Goal: Transaction & Acquisition: Purchase product/service

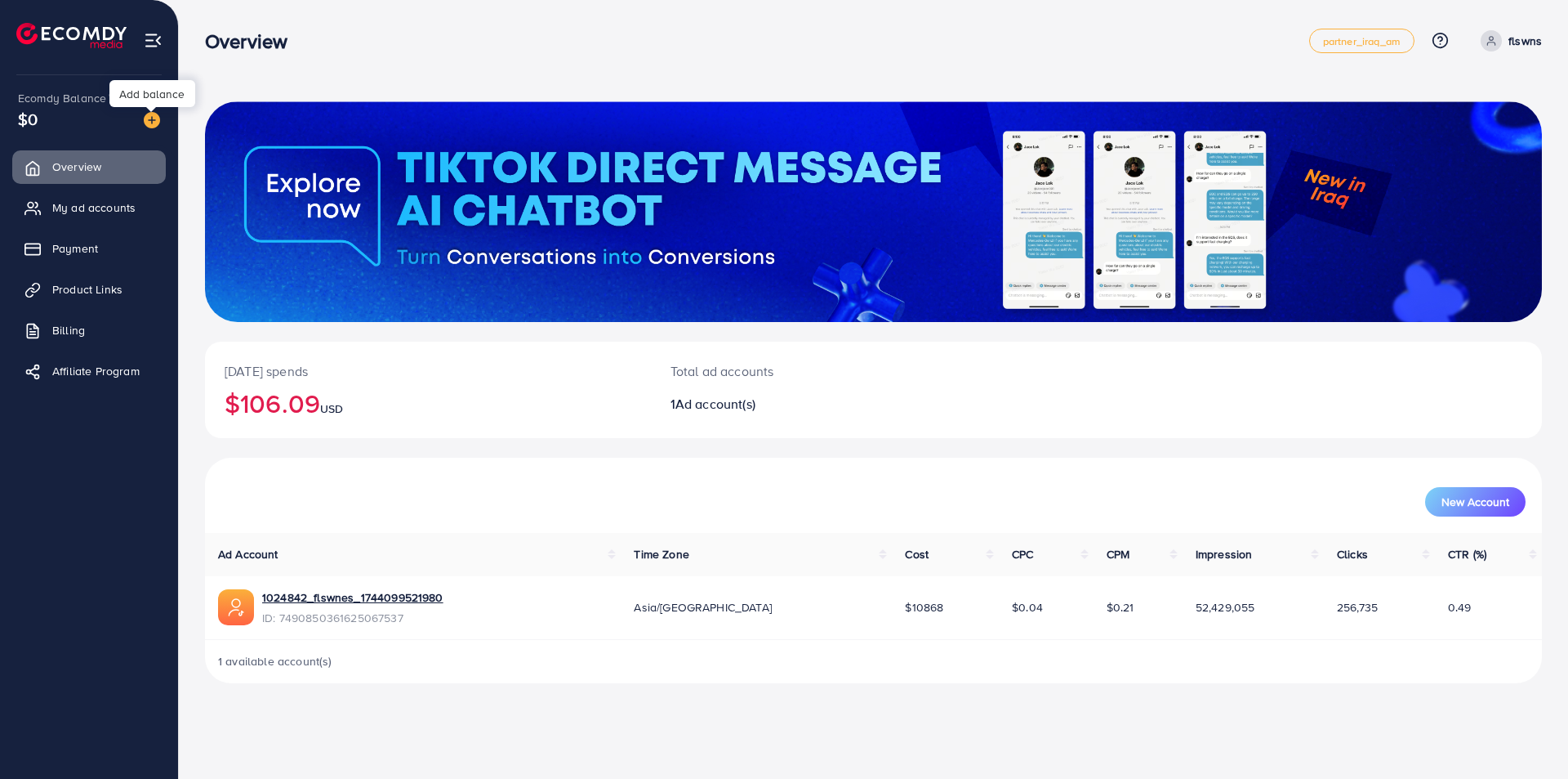
click at [158, 118] on img at bounding box center [152, 121] width 17 height 17
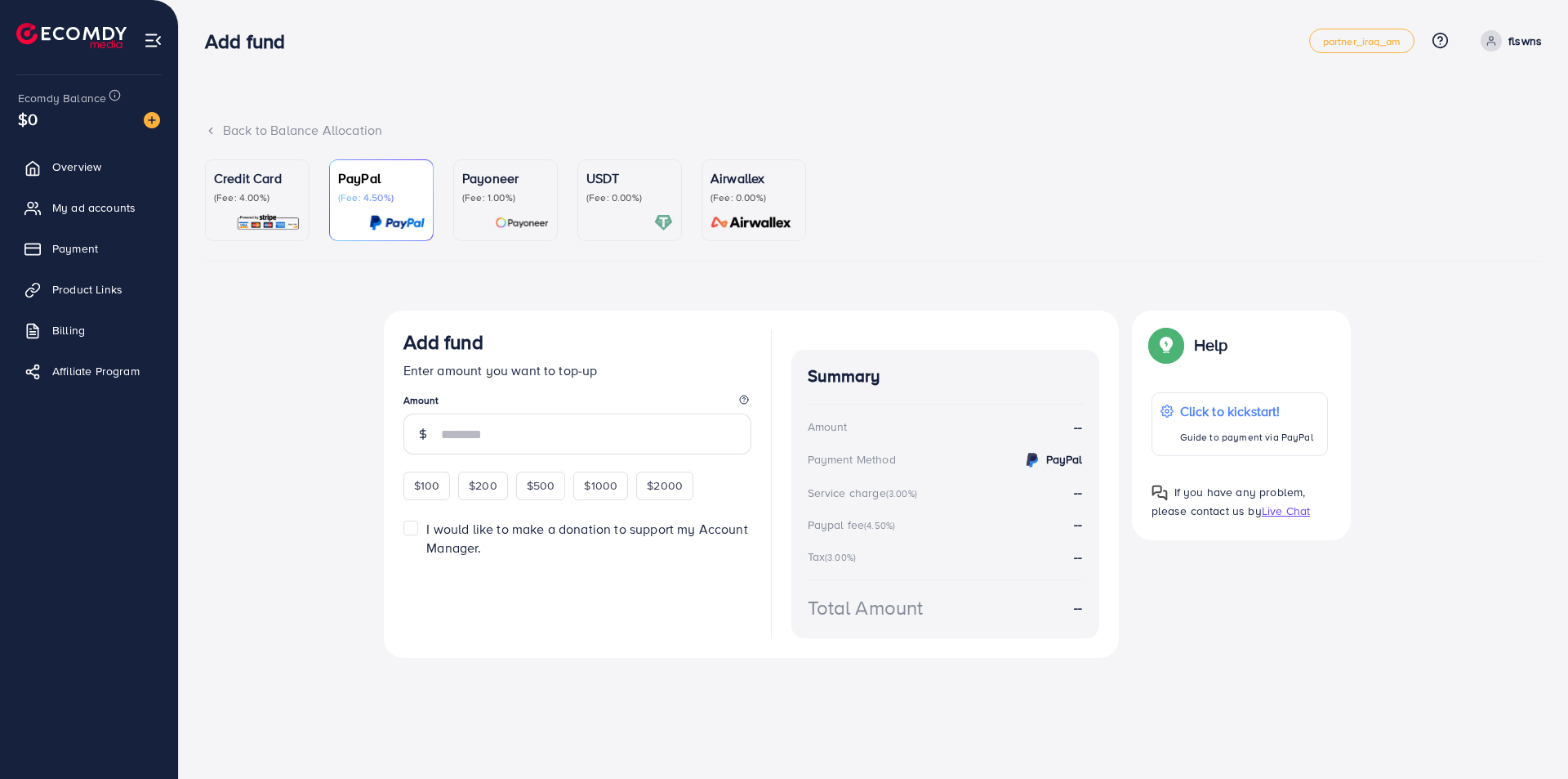
click at [263, 180] on p "Credit Card" at bounding box center [257, 178] width 87 height 20
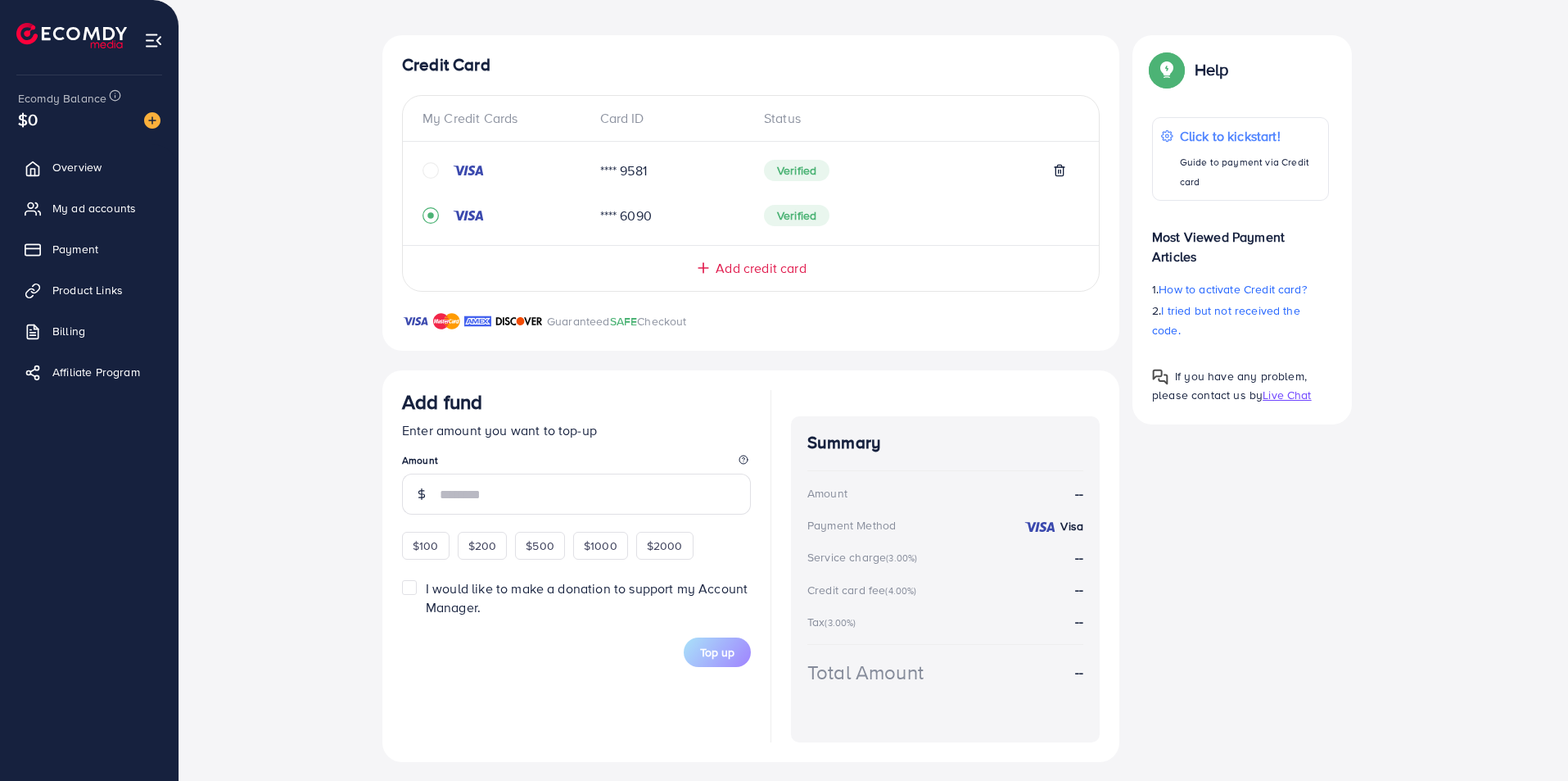
scroll to position [283, 0]
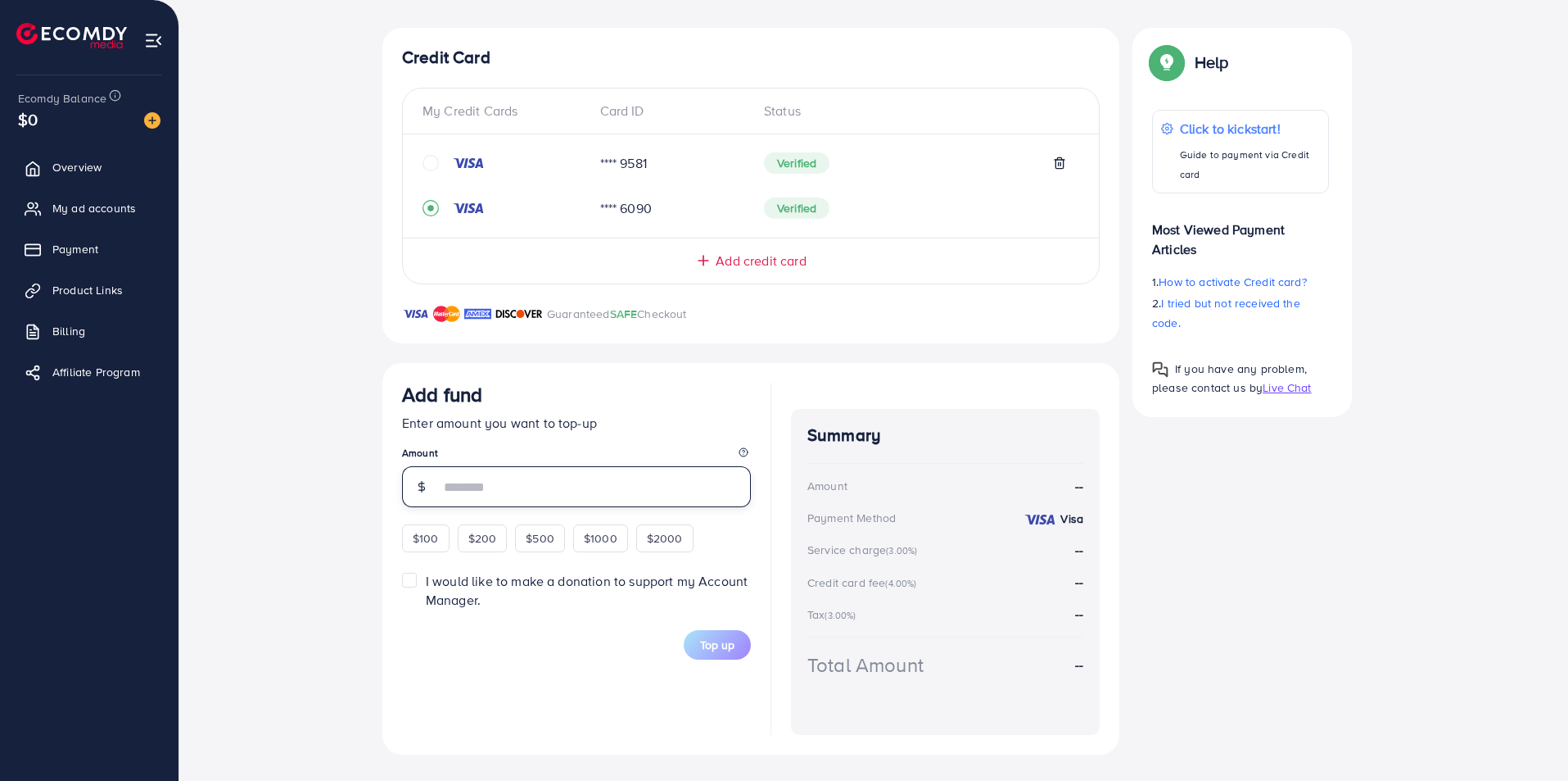
click at [457, 475] on input "number" at bounding box center [595, 486] width 311 height 41
click at [495, 544] on div "$200" at bounding box center [483, 538] width 50 height 28
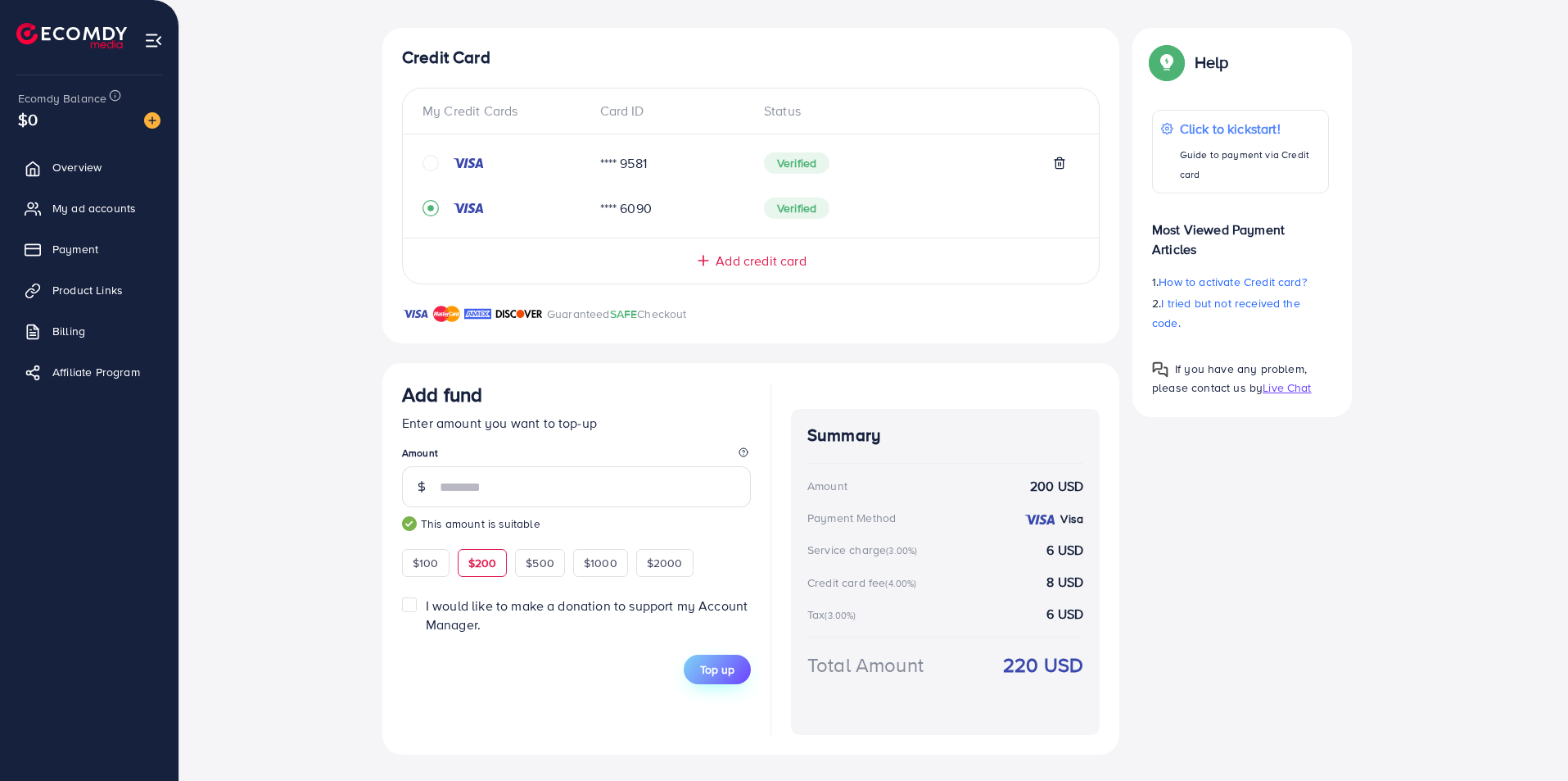
click at [696, 667] on button "Top up" at bounding box center [717, 669] width 67 height 30
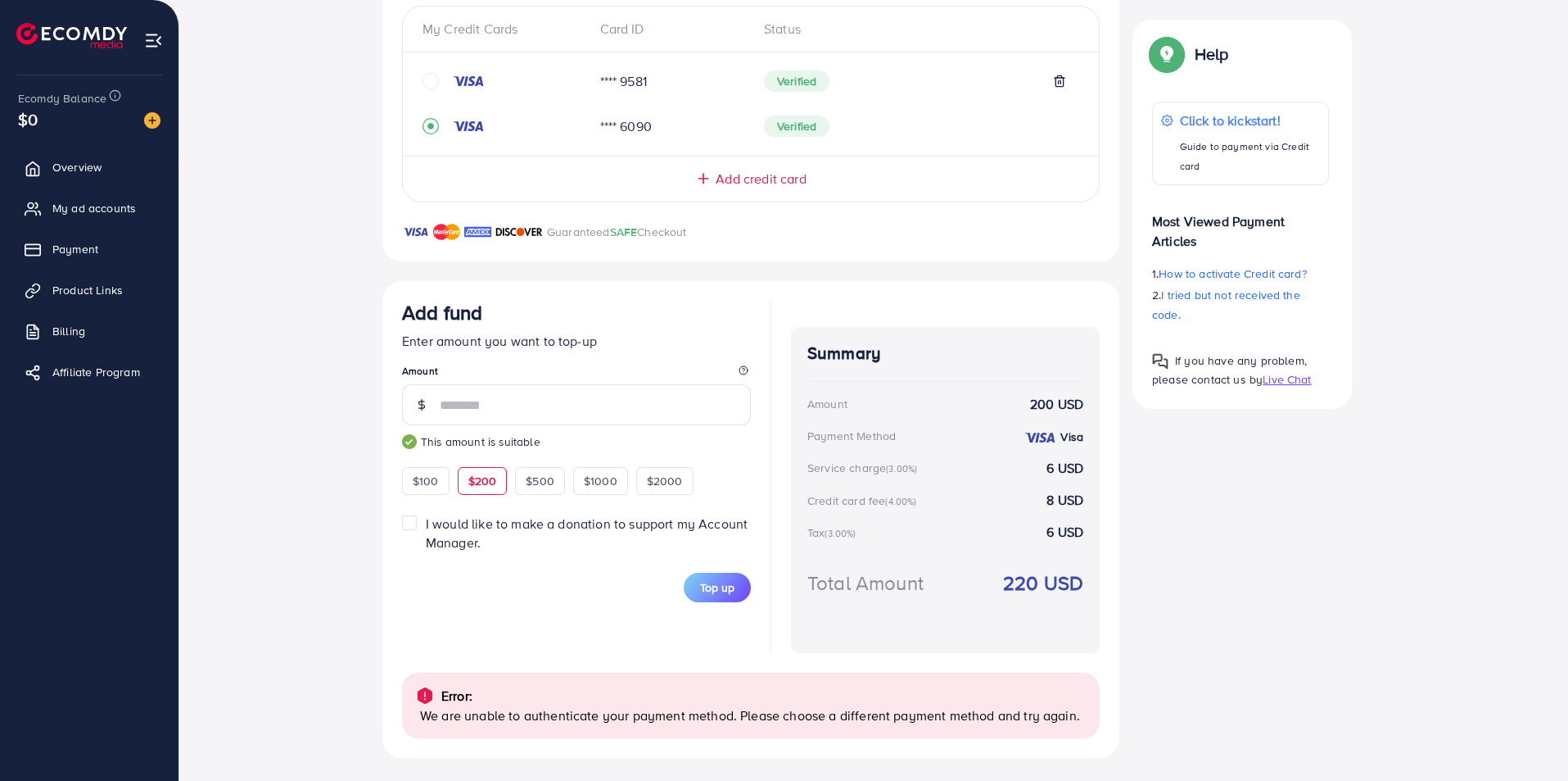
scroll to position [369, 0]
click at [737, 587] on button "Top up" at bounding box center [717, 585] width 67 height 30
click at [704, 572] on button "Top up" at bounding box center [717, 585] width 67 height 30
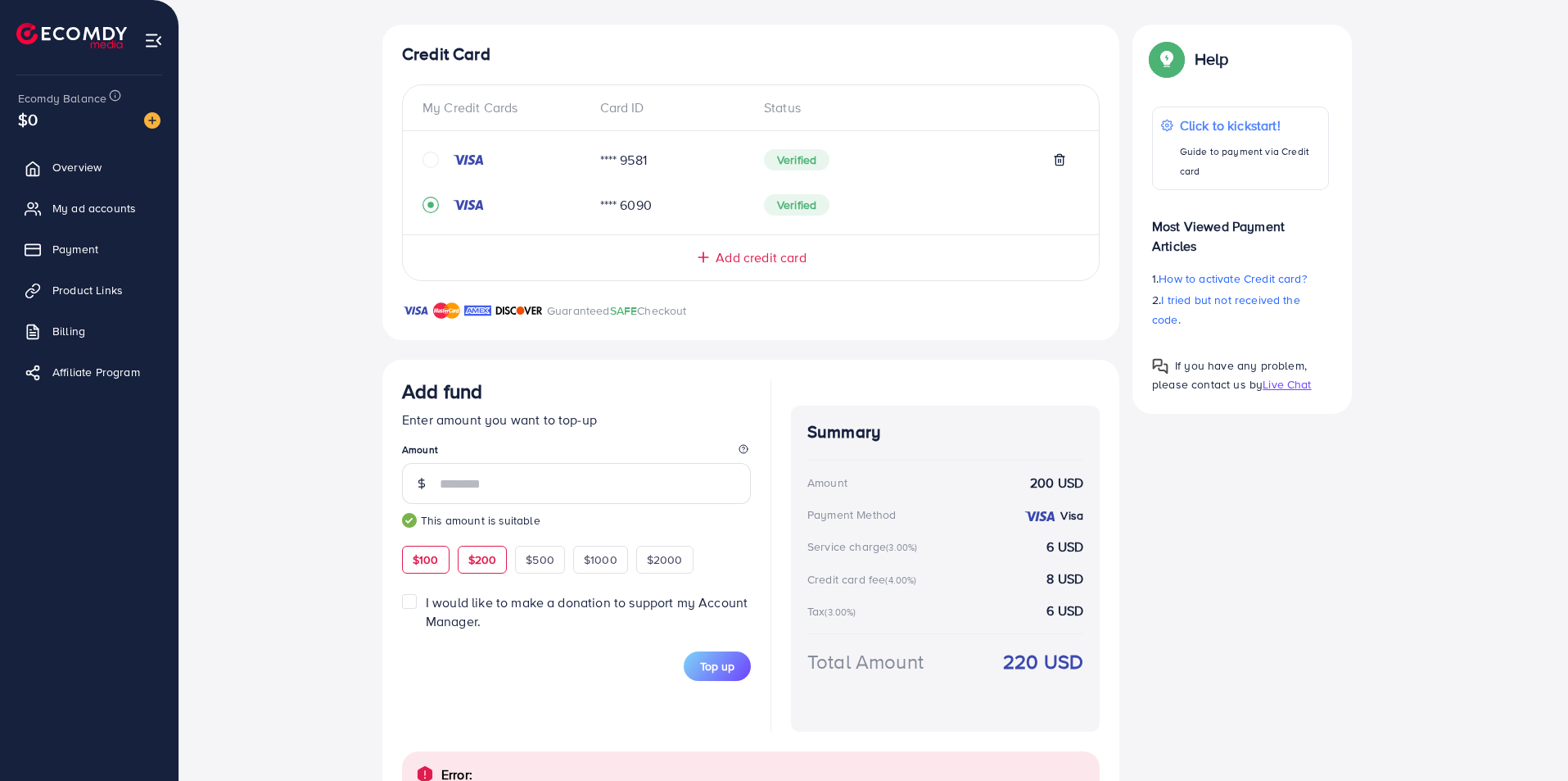
click at [418, 568] on div "$100" at bounding box center [426, 560] width 47 height 28
type input "***"
click at [720, 670] on span "Top up" at bounding box center [718, 666] width 35 height 17
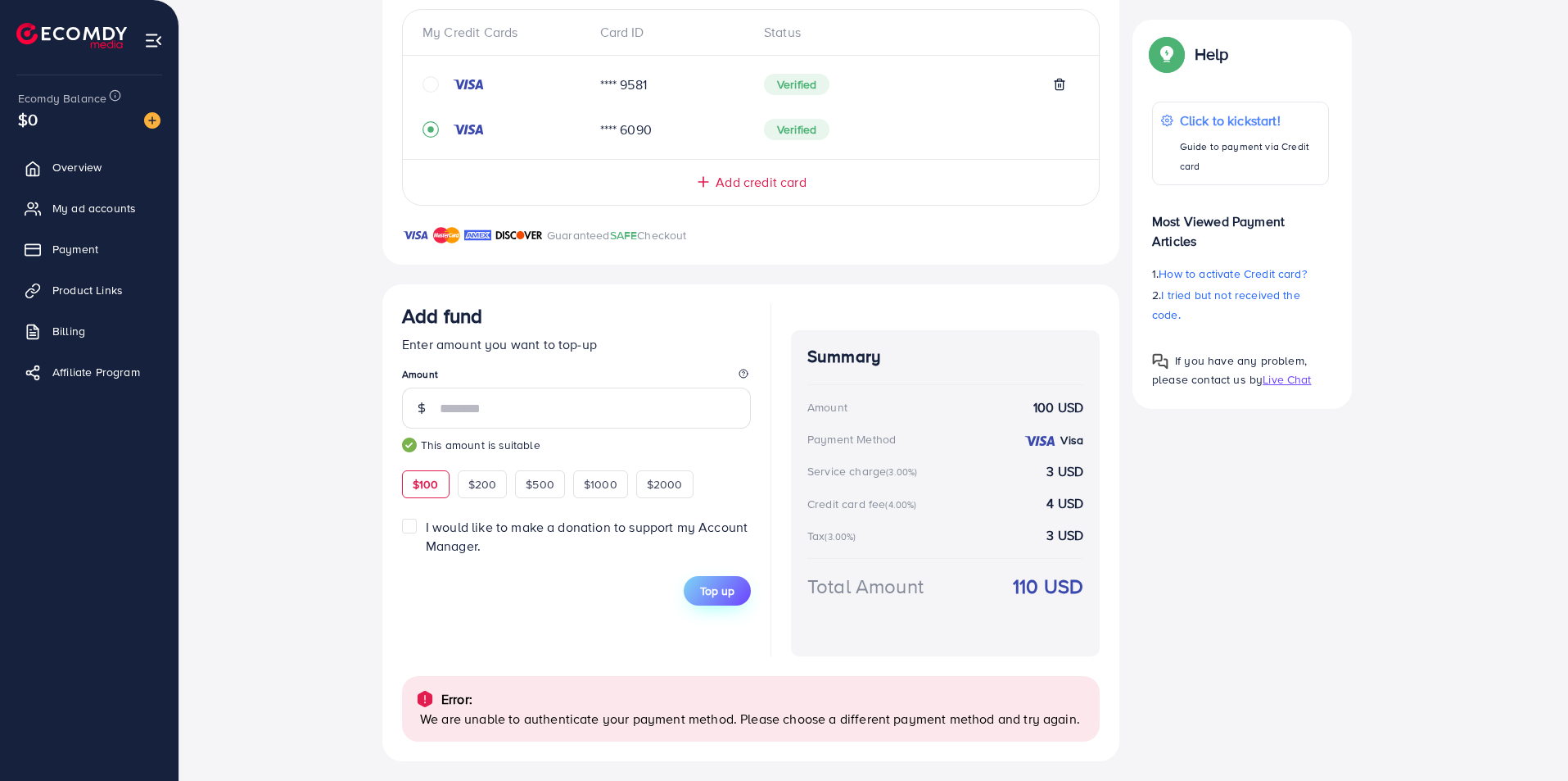
scroll to position [369, 0]
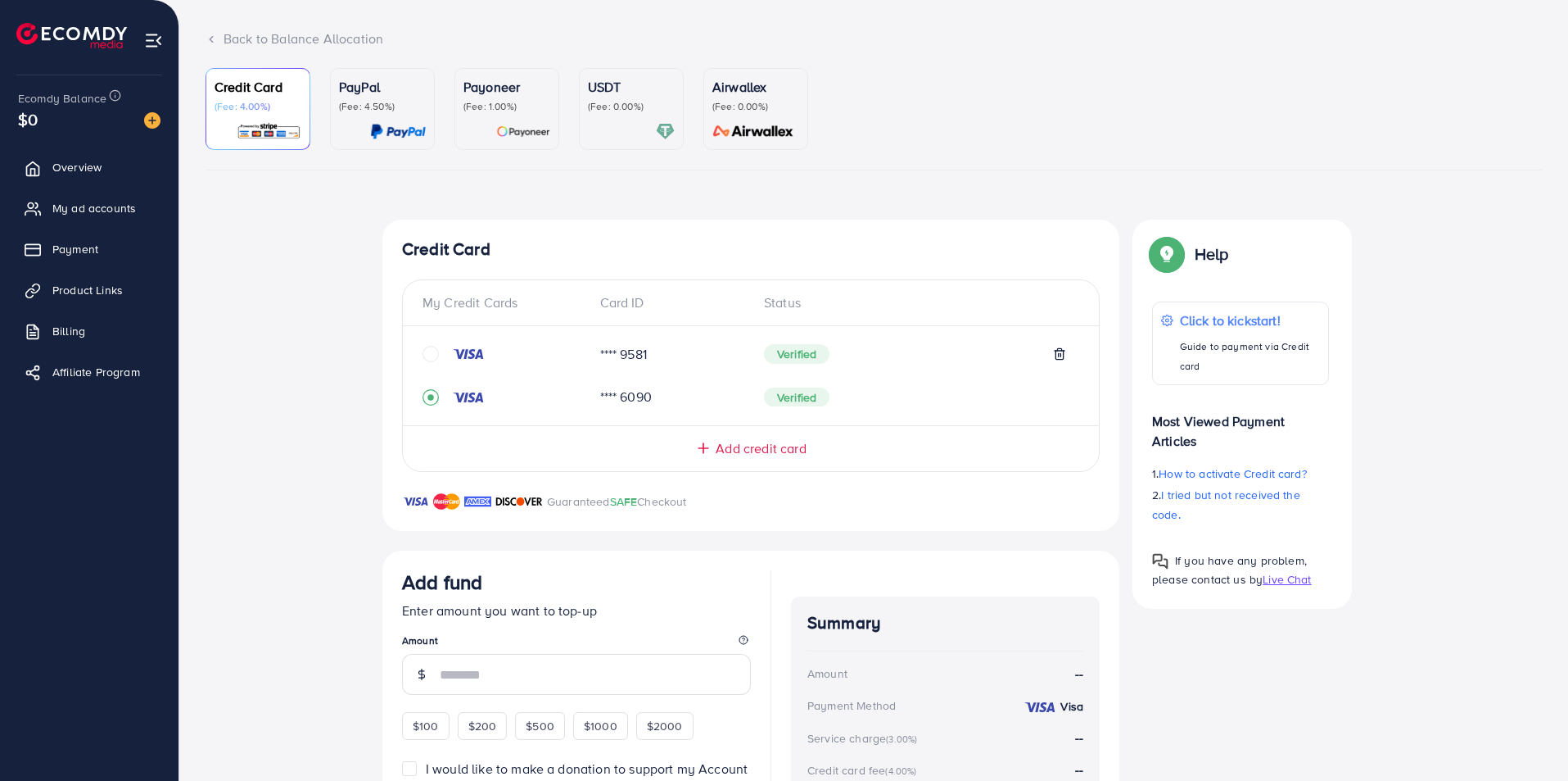
scroll to position [252, 0]
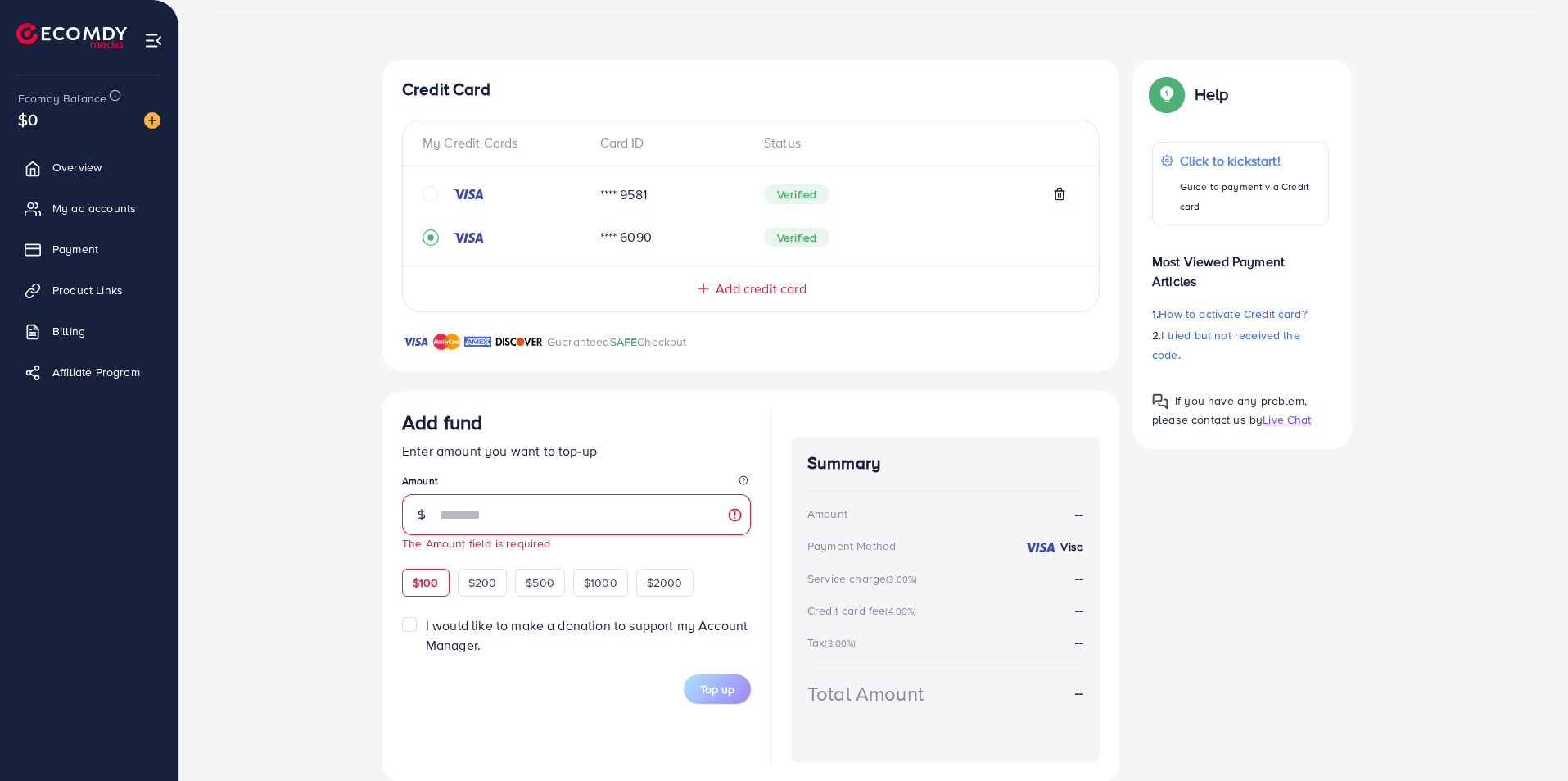
click at [427, 564] on div "Add fund Enter amount you want to top-up Amount The Amount field is required $1…" at bounding box center [576, 504] width 349 height 186
click at [437, 583] on span "$100" at bounding box center [426, 582] width 26 height 17
type input "***"
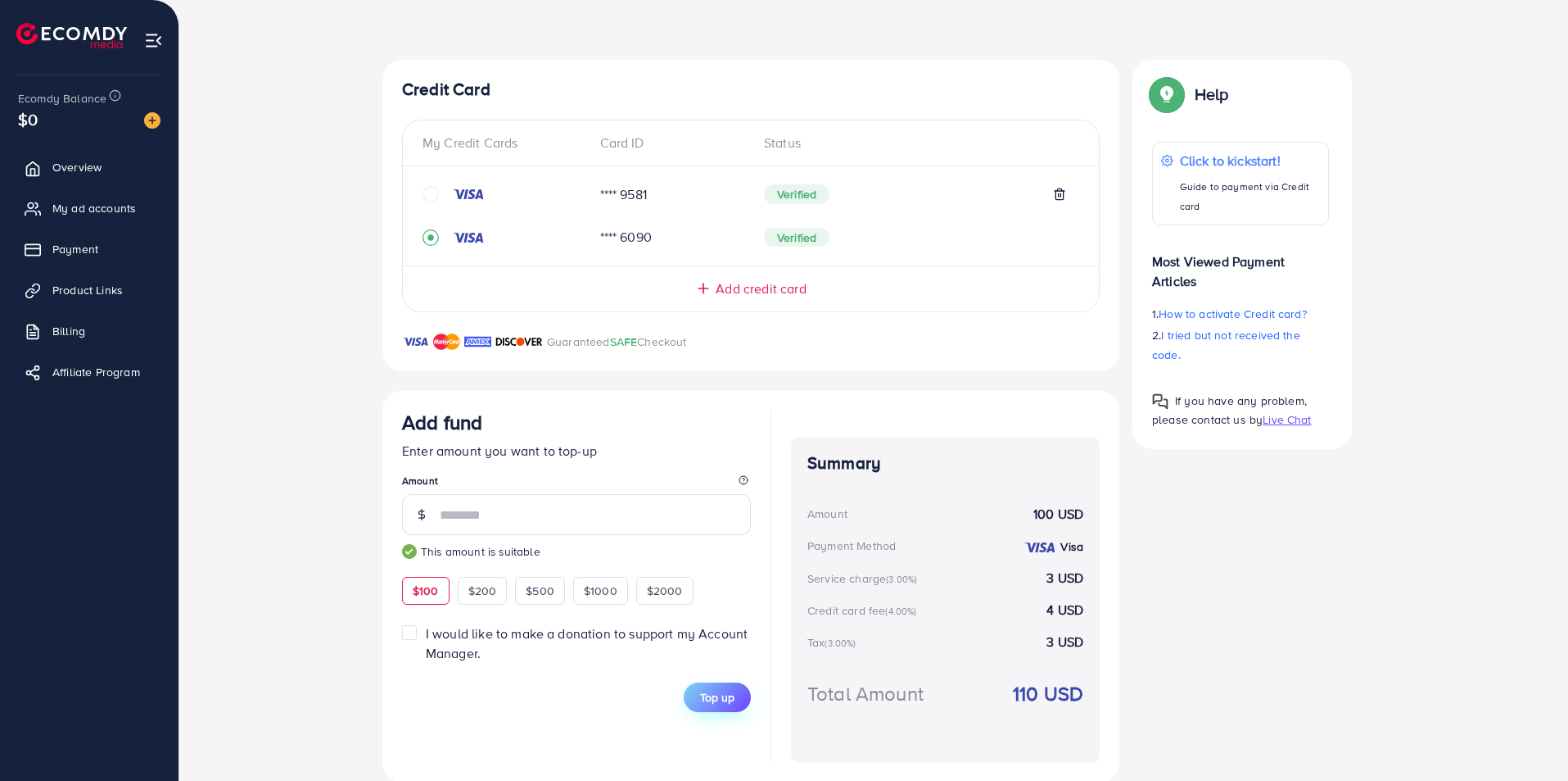
click at [697, 701] on button "Top up" at bounding box center [717, 697] width 67 height 30
click at [697, 701] on div "Top up" at bounding box center [576, 697] width 349 height 30
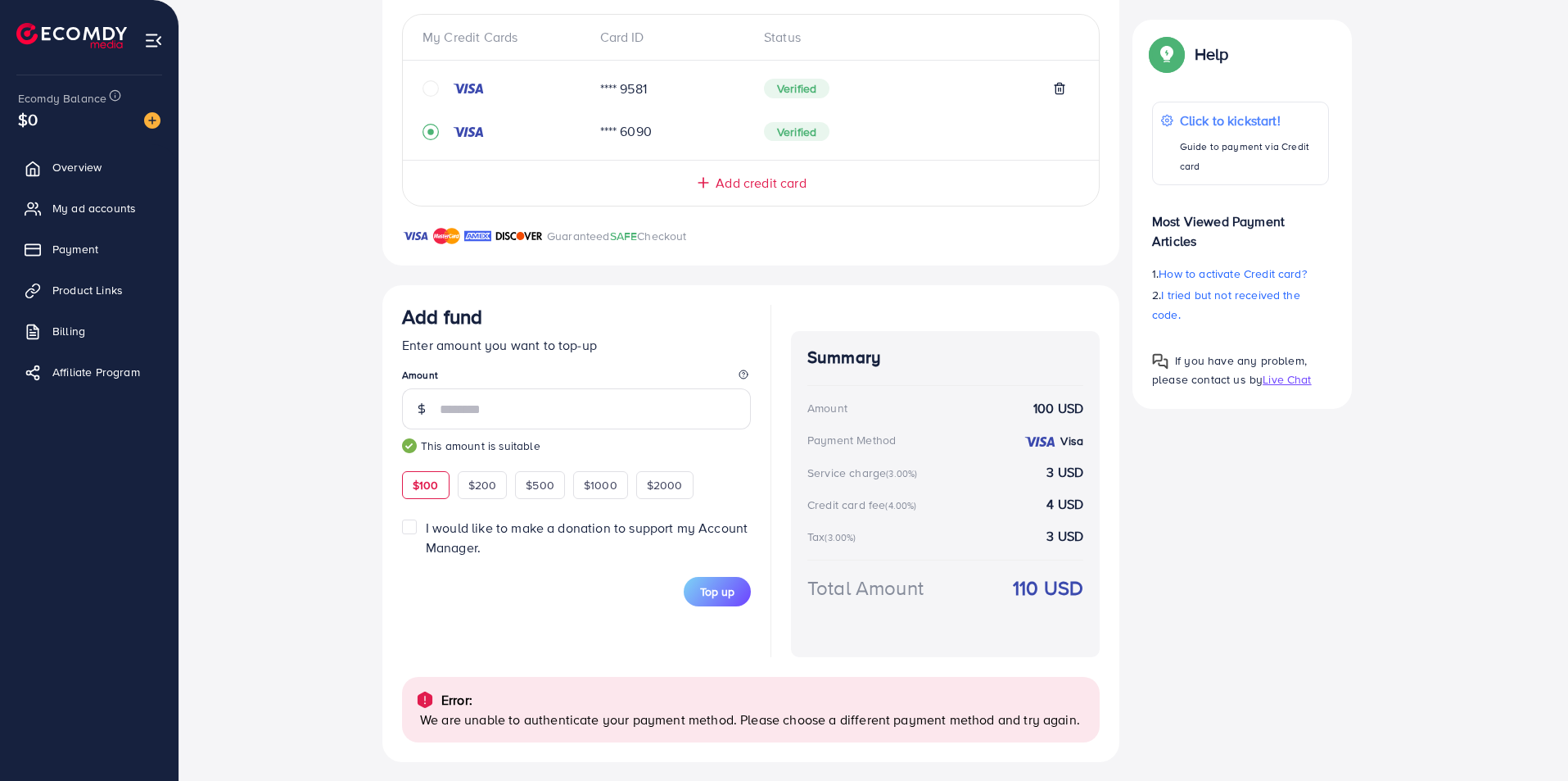
scroll to position [364, 0]
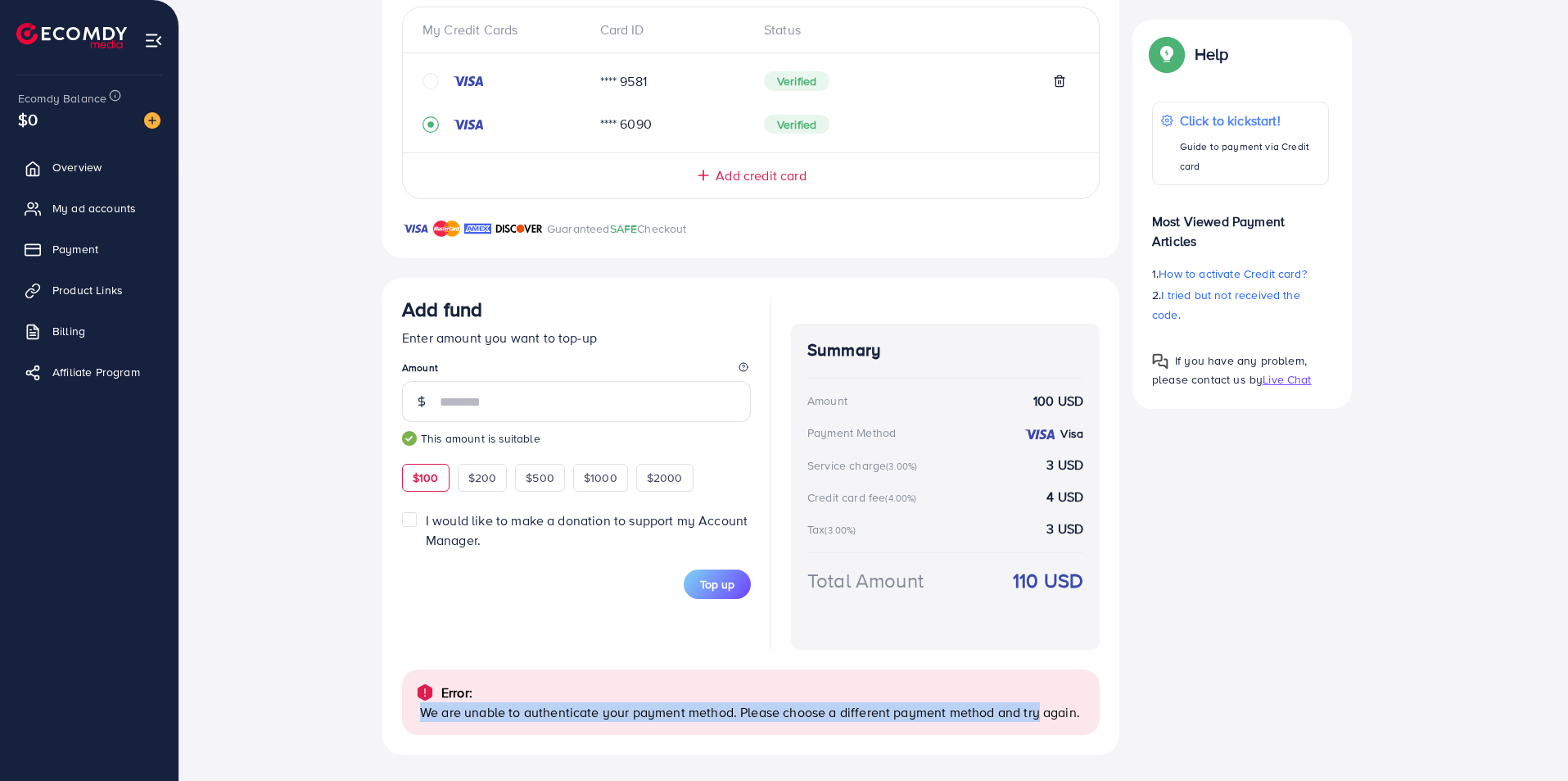
drag, startPoint x: 418, startPoint y: 710, endPoint x: 1038, endPoint y: 761, distance: 622.1
click at [1038, 761] on div "Back to Balance Allocation Credit Card (Fee: 4.00%) PayPal (Fee: 4.50%) Payonee…" at bounding box center [874, 208] width 1389 height 1145
drag, startPoint x: 1075, startPoint y: 760, endPoint x: 594, endPoint y: 748, distance: 481.1
click at [594, 748] on div "Back to Balance Allocation Credit Card (Fee: 4.00%) PayPal (Fee: 4.50%) Payonee…" at bounding box center [874, 208] width 1389 height 1145
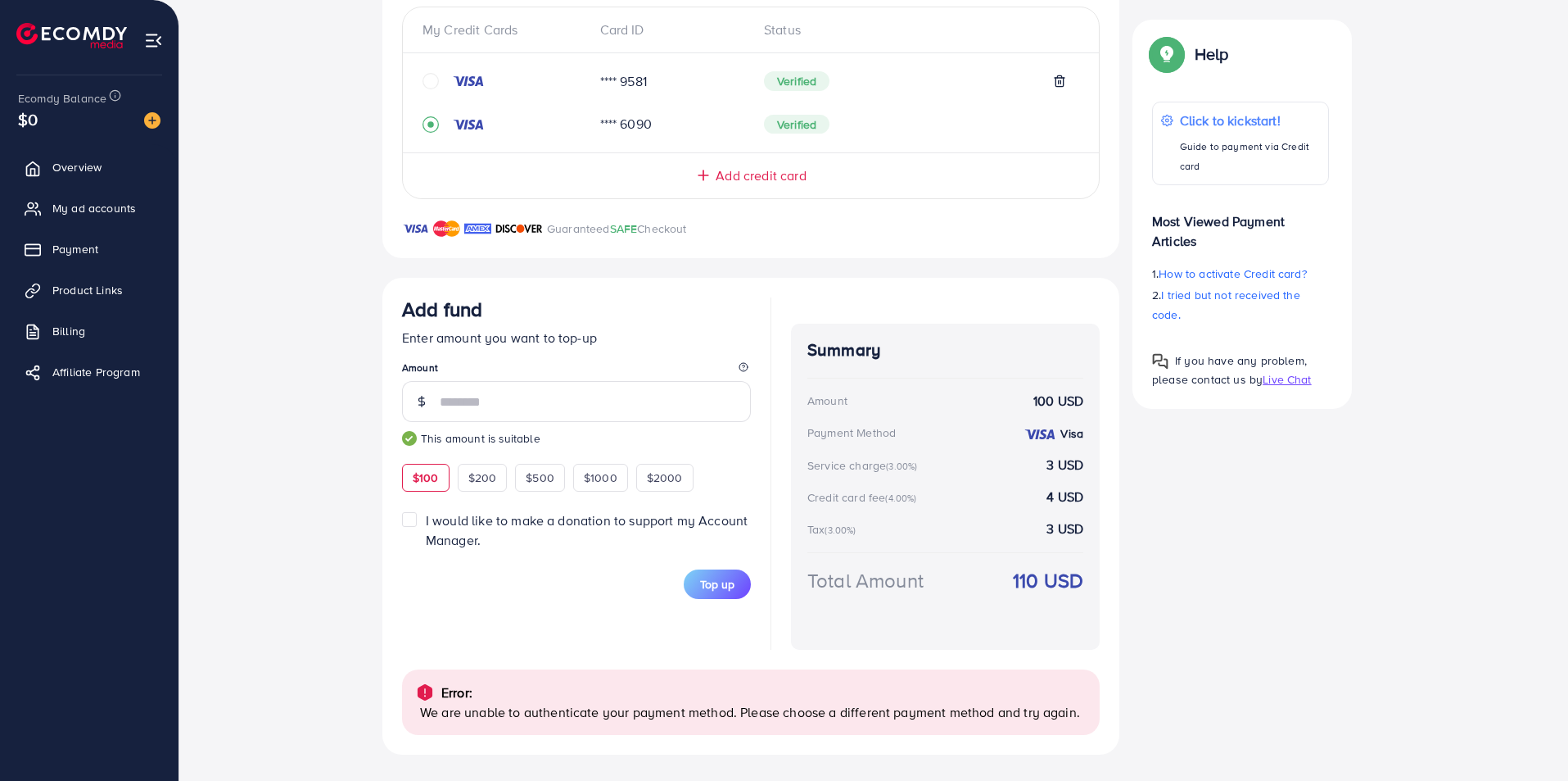
click at [520, 666] on div "Error: We are unable to authenticate your payment method. Please choose a diffe…" at bounding box center [751, 692] width 698 height 85
